Goal: Browse casually

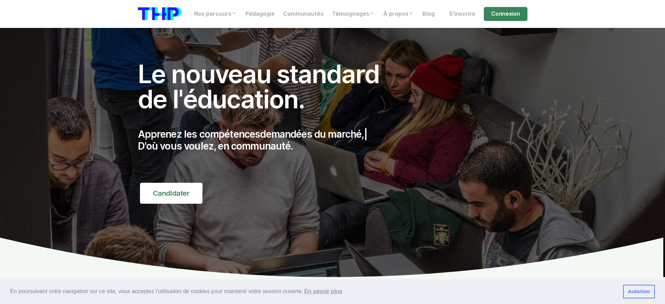
click at [266, 140] on p "Apprenez les compétences demandées du marché, | D'où vous voulez, en communauté." at bounding box center [266, 139] width 257 height 23
click at [266, 140] on p "Apprenez les compétences de demain, | D'où vous voulez, en communauté." at bounding box center [266, 139] width 257 height 23
click at [266, 140] on p "Apprenez les compétences de l'informatique | D'où vous voulez, en communauté." at bounding box center [266, 139] width 257 height 23
click at [266, 140] on p "Apprenez les compétences | D'où vous voulez, en communauté." at bounding box center [266, 139] width 257 height 23
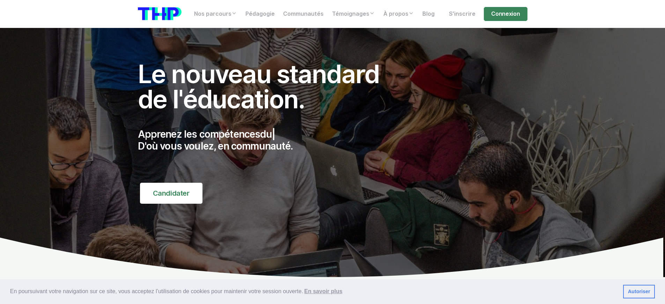
scroll to position [2986, 0]
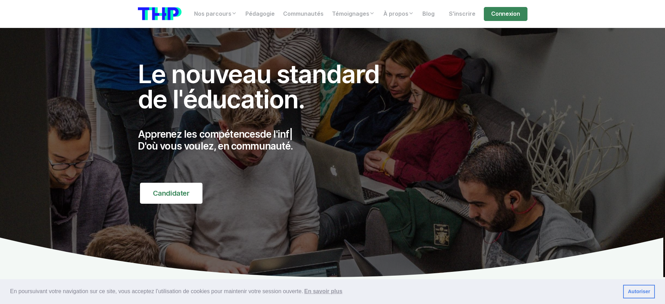
click at [266, 140] on p "Apprenez les compétences de l'inf | D'où vous voulez, en communauté." at bounding box center [266, 139] width 257 height 23
click at [266, 140] on p "Apprenez les compétences de l'informatique | D'où vous voulez, en communauté." at bounding box center [266, 139] width 257 height 23
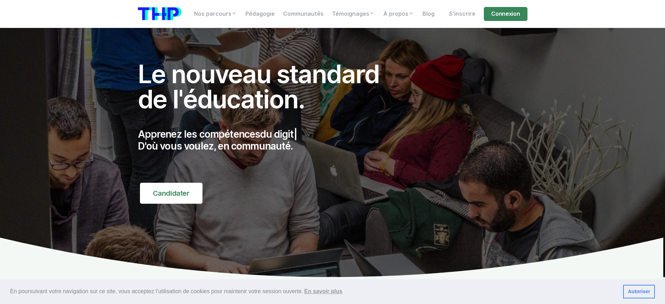
click at [266, 140] on p "Apprenez les compétences du digit | D'où vous voulez, en communauté." at bounding box center [266, 139] width 257 height 23
click at [266, 140] on p "Apprenez les compétences de l'in | D'où vous voulez, en communauté." at bounding box center [266, 139] width 257 height 23
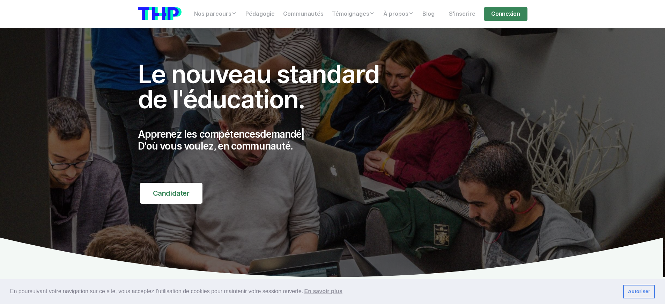
click at [266, 140] on p "Apprenez les compétences demandé | D'où vous voulez, en communauté." at bounding box center [266, 139] width 257 height 23
click at [266, 140] on p "Apprenez les compétences du digi | D'où vous voulez, en communauté." at bounding box center [266, 139] width 257 height 23
click at [266, 140] on p "Apprenez les compétences de l'informatique, | D'où vous voulez, en communauté." at bounding box center [266, 139] width 257 height 23
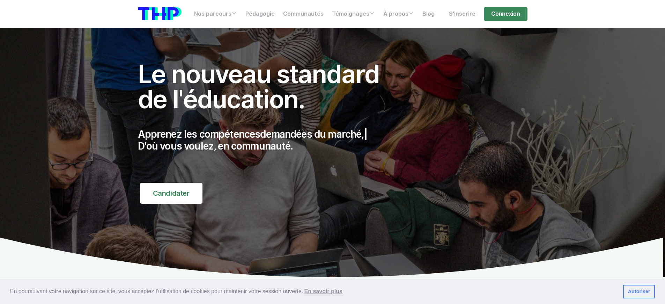
click at [266, 140] on p "Apprenez les compétences demandées du marché, | D'où vous voulez, en communauté." at bounding box center [266, 139] width 257 height 23
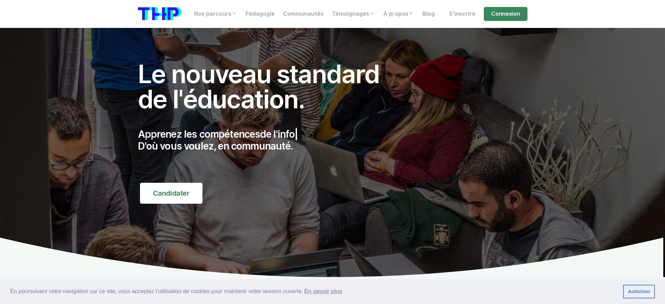
click at [266, 140] on p "Apprenez les compétences de l'info | D'où vous voulez, en communauté." at bounding box center [266, 139] width 257 height 23
